Goal: Task Accomplishment & Management: Complete application form

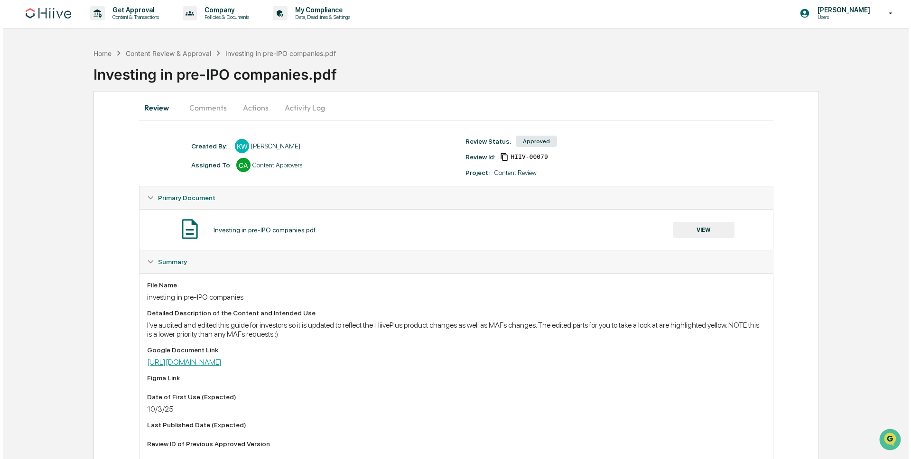
scroll to position [2, 0]
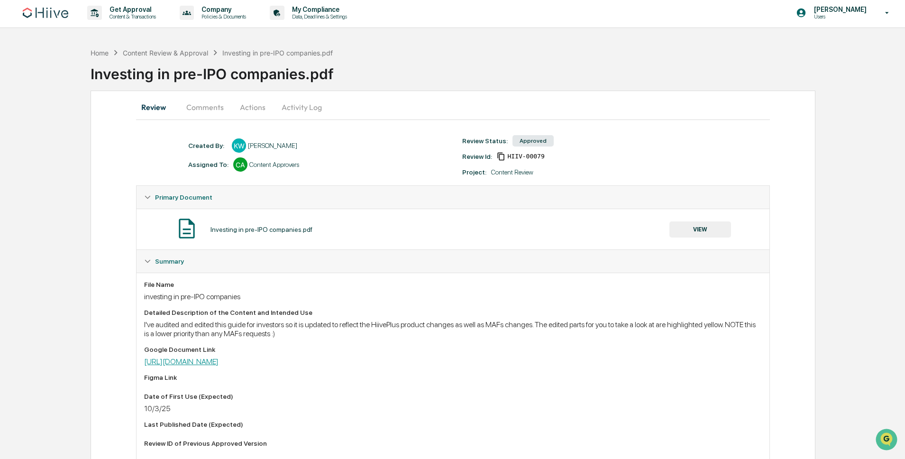
click at [219, 363] on link "[URL][DOMAIN_NAME]" at bounding box center [181, 361] width 74 height 9
click at [102, 55] on div "Home" at bounding box center [100, 53] width 18 height 8
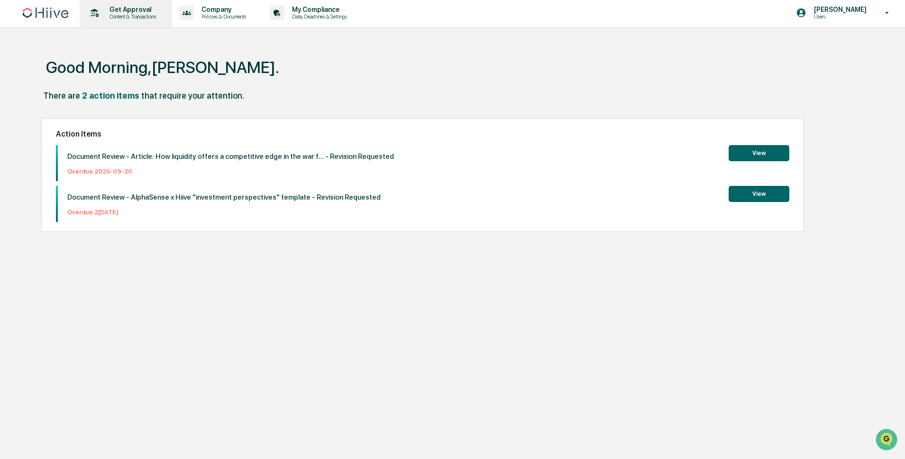
click at [138, 14] on p "Content & Transactions" at bounding box center [131, 16] width 59 height 7
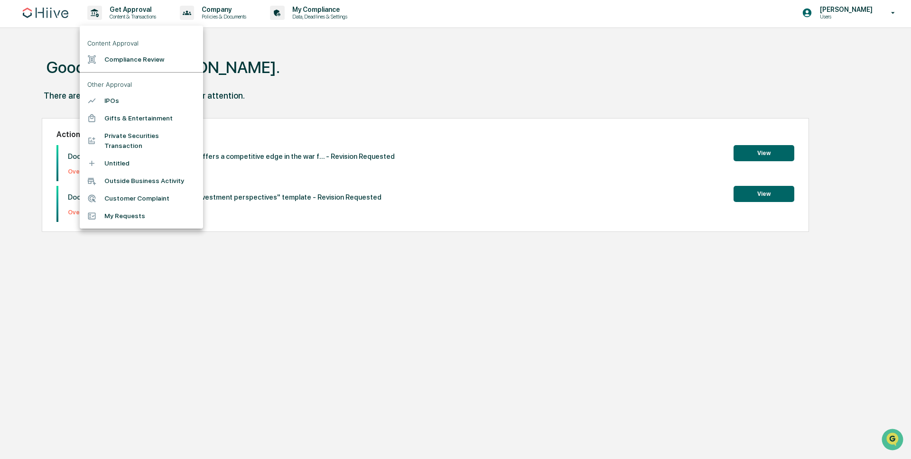
click at [138, 62] on li "Compliance Review" at bounding box center [141, 60] width 123 height 18
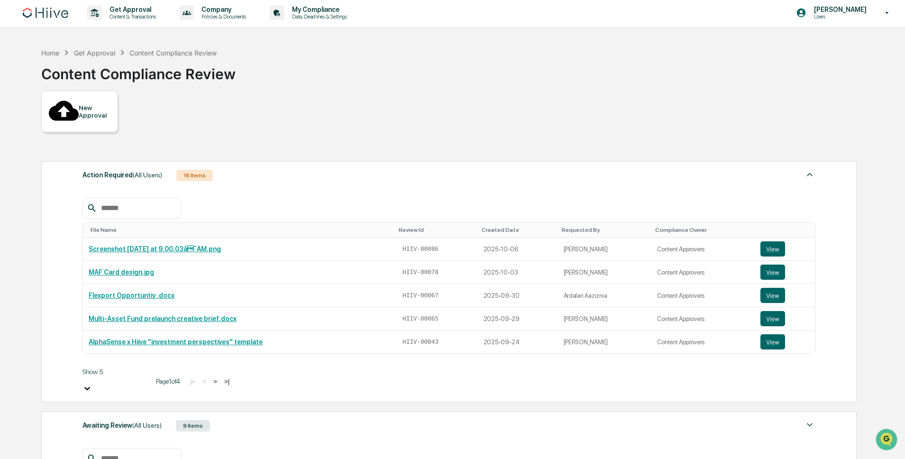
click at [103, 110] on div "New Approval" at bounding box center [95, 111] width 32 height 15
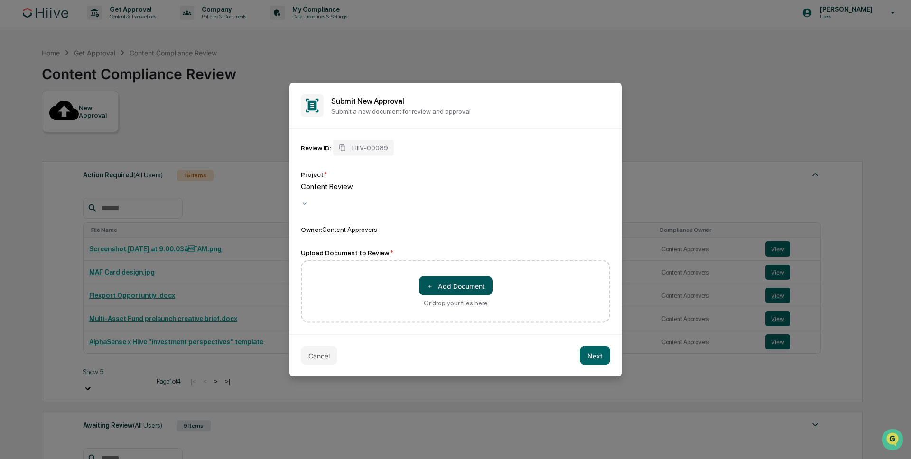
click at [469, 276] on button "＋ Add Document" at bounding box center [456, 285] width 74 height 19
click at [454, 277] on button "＋ Add Document" at bounding box center [456, 285] width 74 height 19
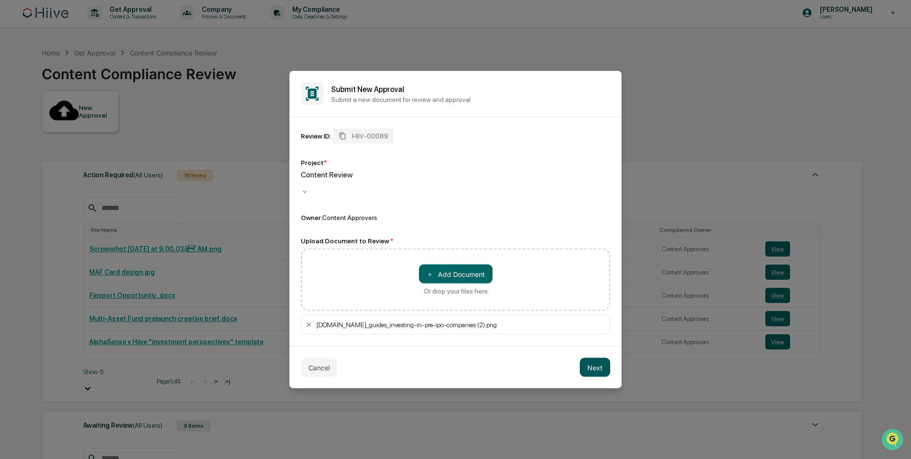
click at [588, 365] on button "Next" at bounding box center [594, 367] width 30 height 19
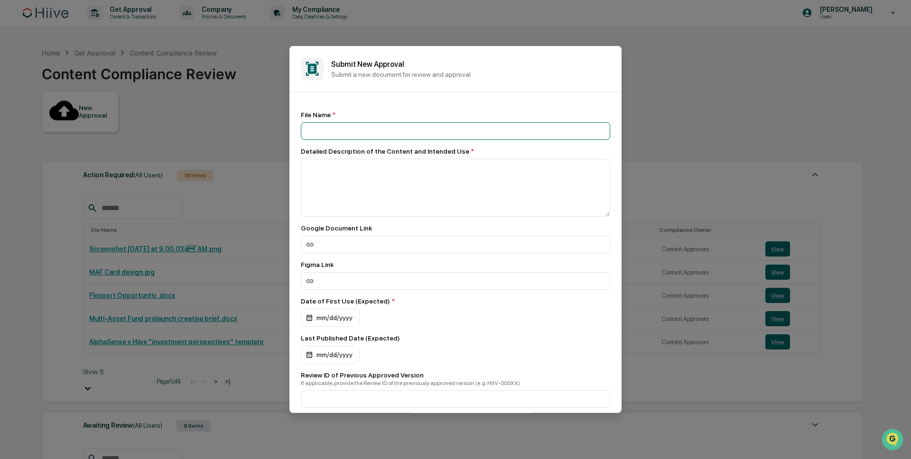
click at [371, 137] on input at bounding box center [455, 131] width 309 height 18
type input "**********"
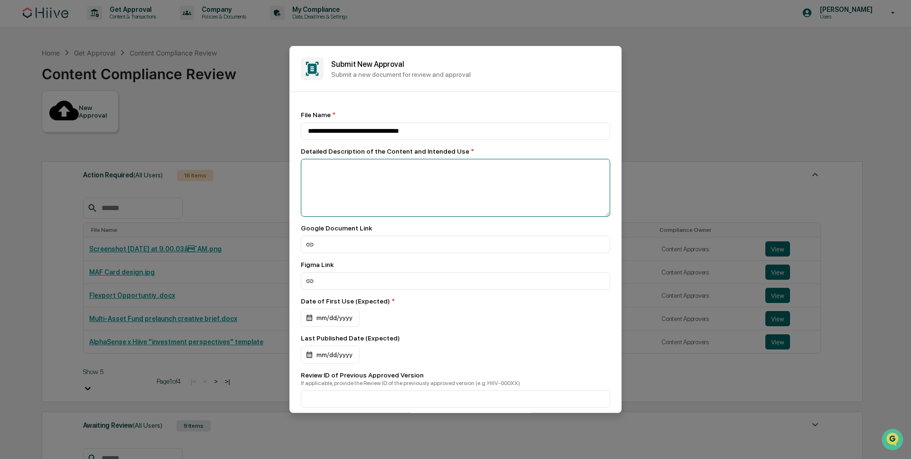
click at [395, 169] on textarea at bounding box center [455, 188] width 309 height 58
type textarea "**********"
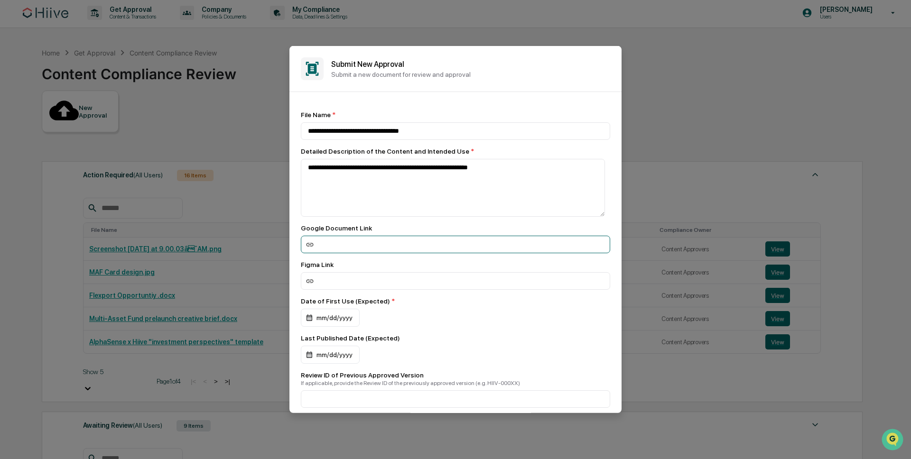
click at [406, 244] on input at bounding box center [455, 245] width 309 height 18
paste input "**********"
type input "**********"
click at [328, 318] on div "mm/dd/yyyy" at bounding box center [330, 318] width 59 height 18
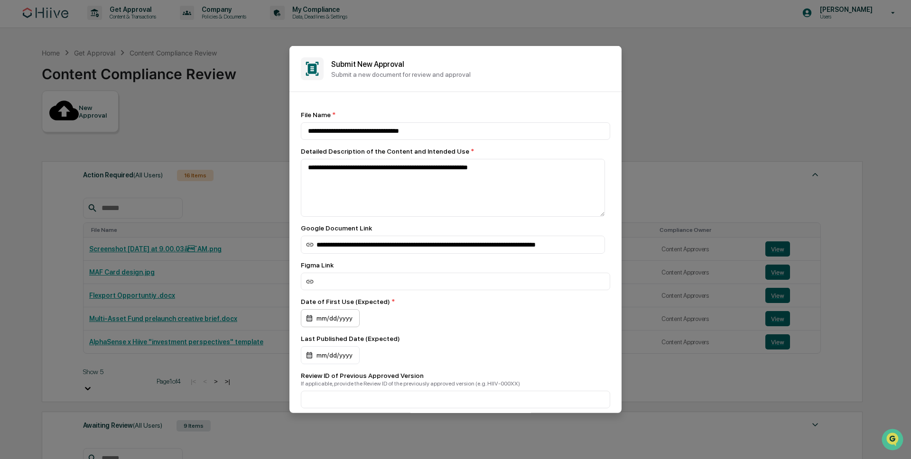
scroll to position [0, 0]
click at [502, 341] on div "Last Published Date (Expected)" at bounding box center [455, 339] width 309 height 8
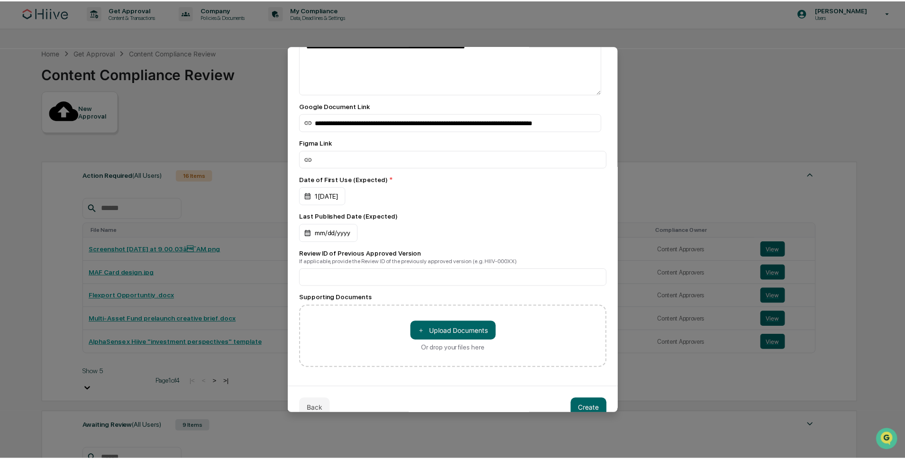
scroll to position [142, 0]
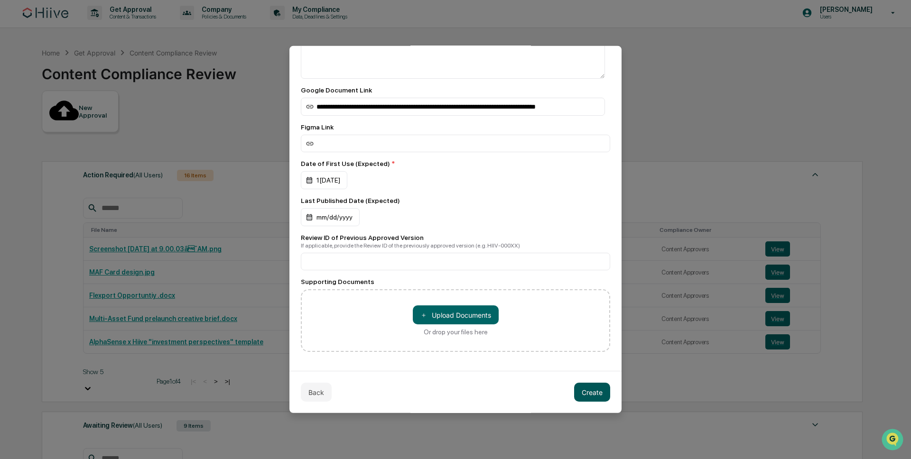
click at [590, 393] on button "Create" at bounding box center [592, 392] width 36 height 19
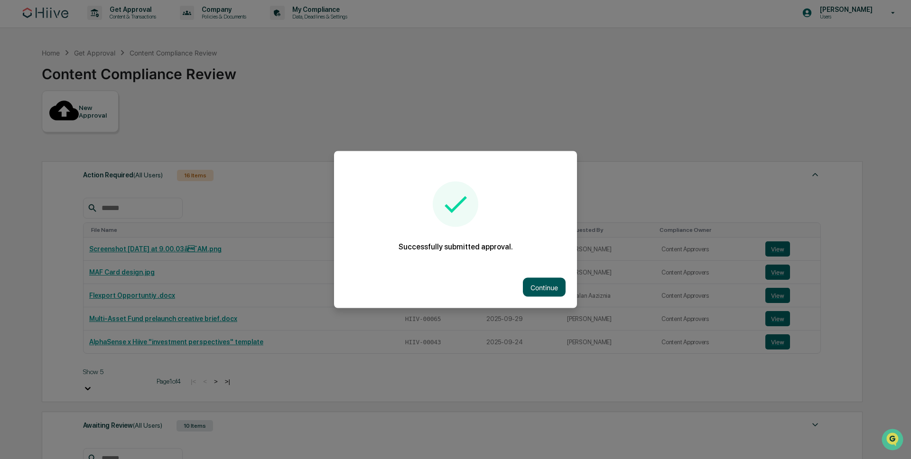
click at [547, 281] on button "Continue" at bounding box center [544, 287] width 43 height 19
